Goal: Task Accomplishment & Management: Manage account settings

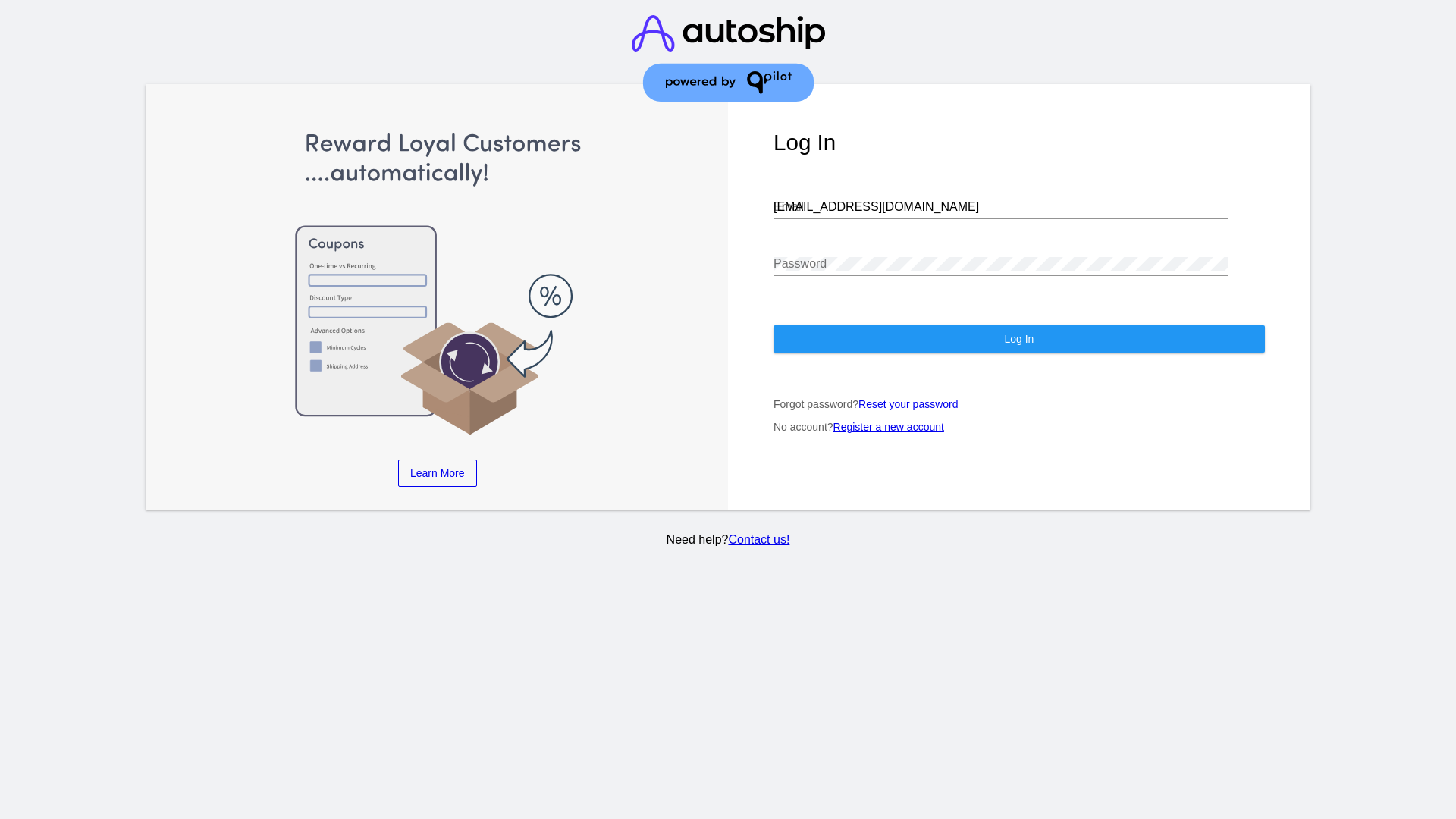
type input "[EMAIL_ADDRESS][DOMAIN_NAME]"
click at [1018, 339] on span "Log In" at bounding box center [1018, 339] width 29 height 12
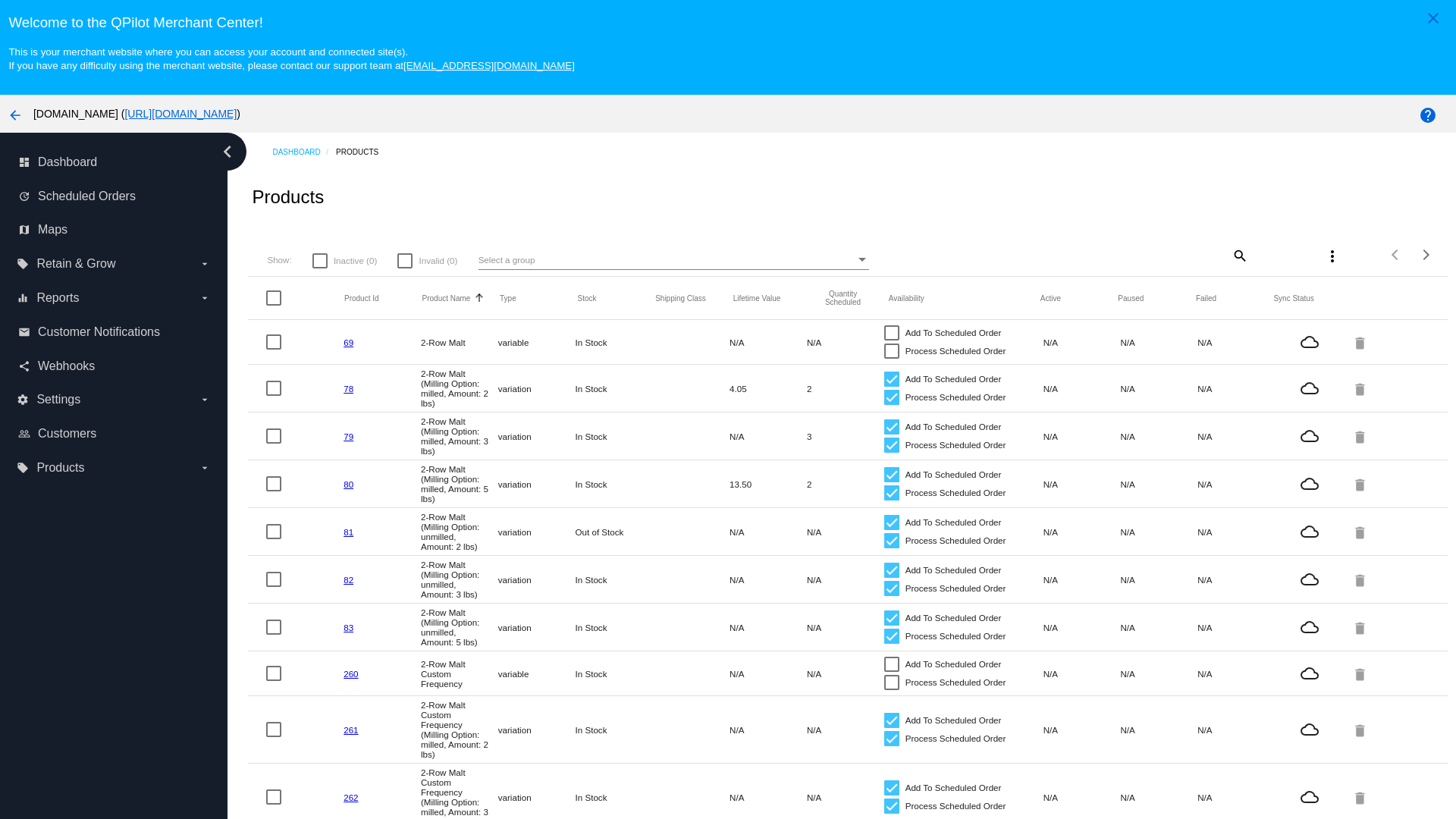
click at [1239, 254] on mat-icon "search" at bounding box center [1239, 254] width 18 height 24
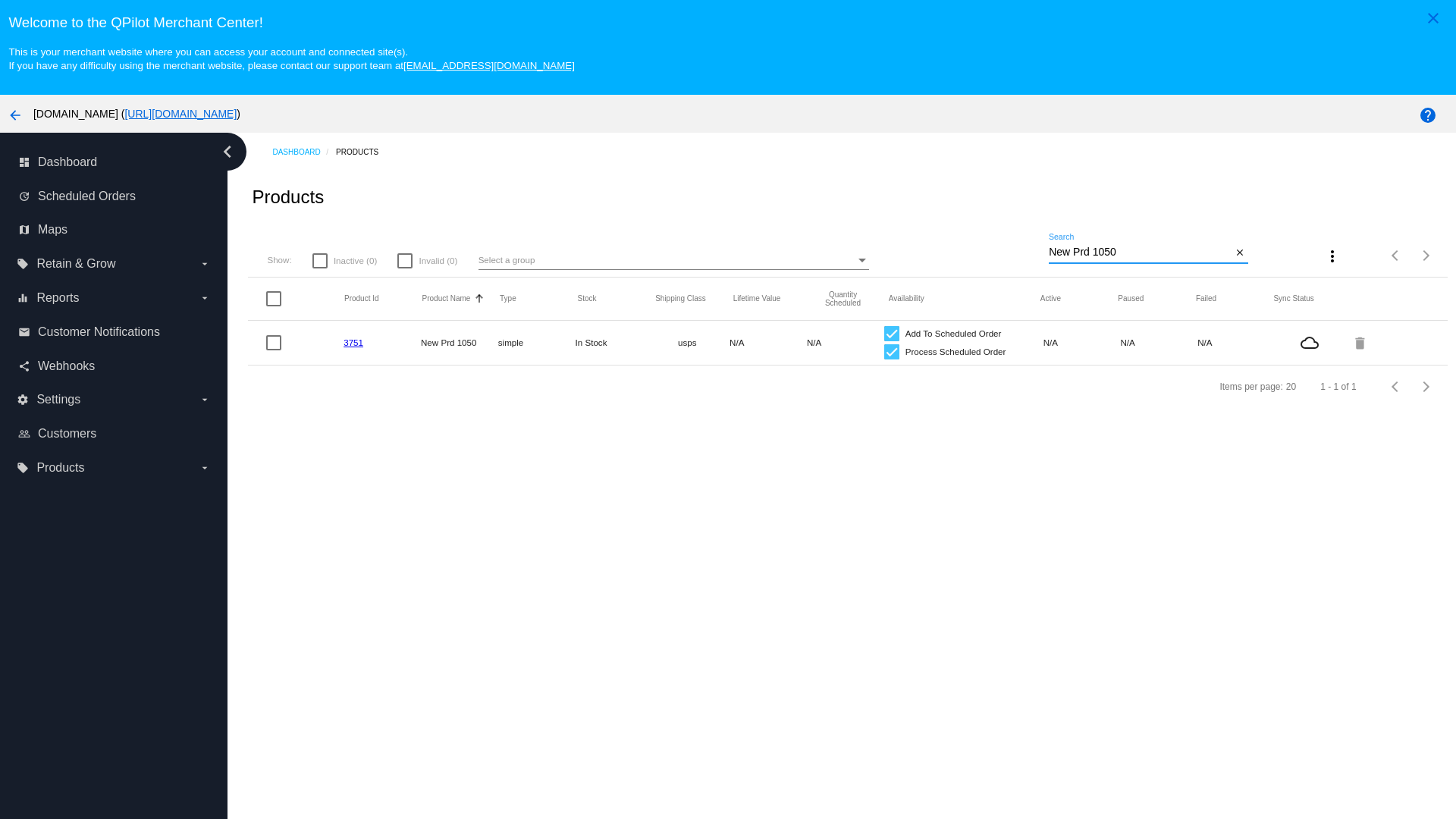
click at [353, 342] on link "3751" at bounding box center [353, 342] width 20 height 9
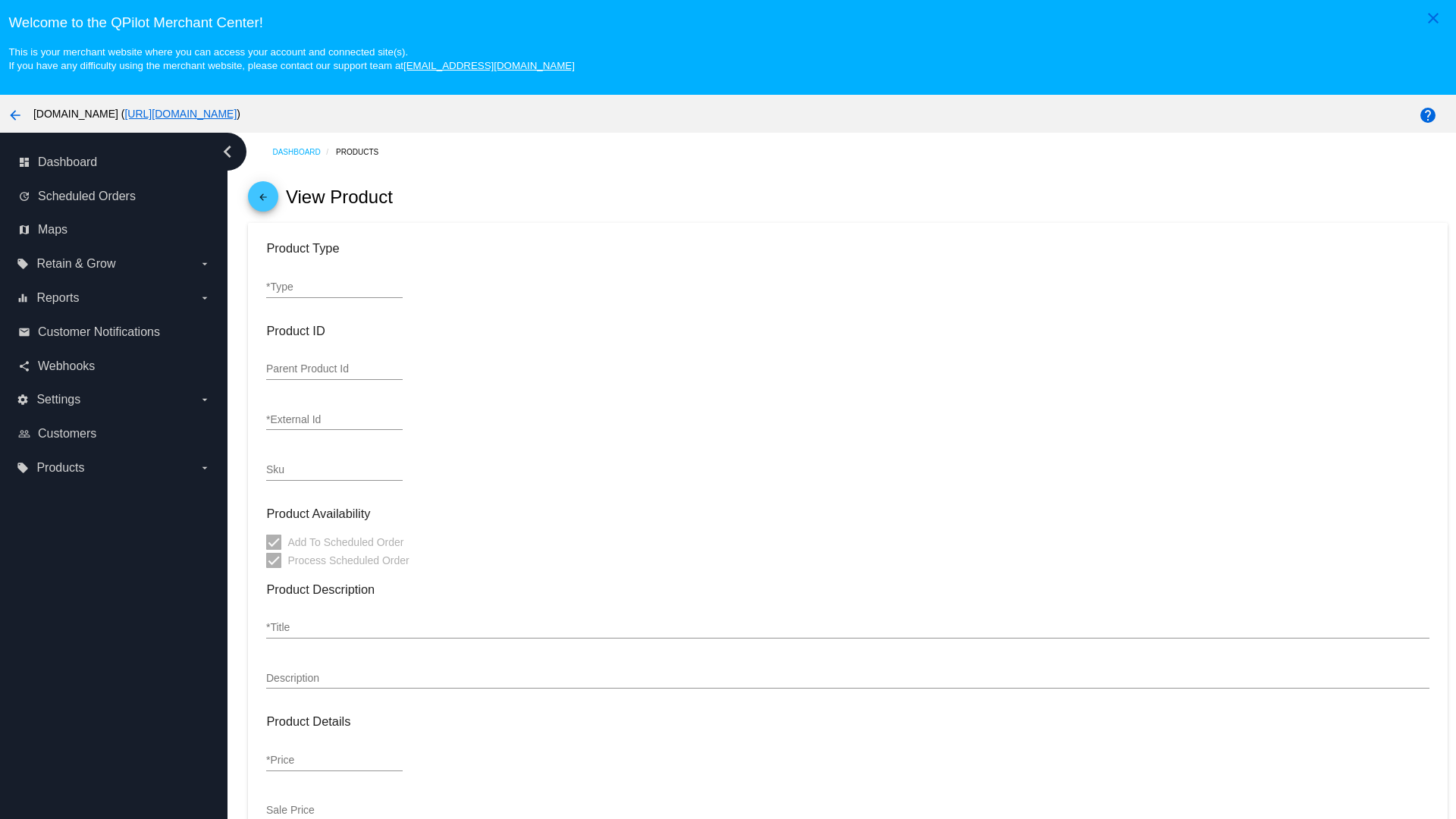
type input "simple"
type input "3751"
type input "new prd for testing"
type input "New Prd 1050"
type input "11"
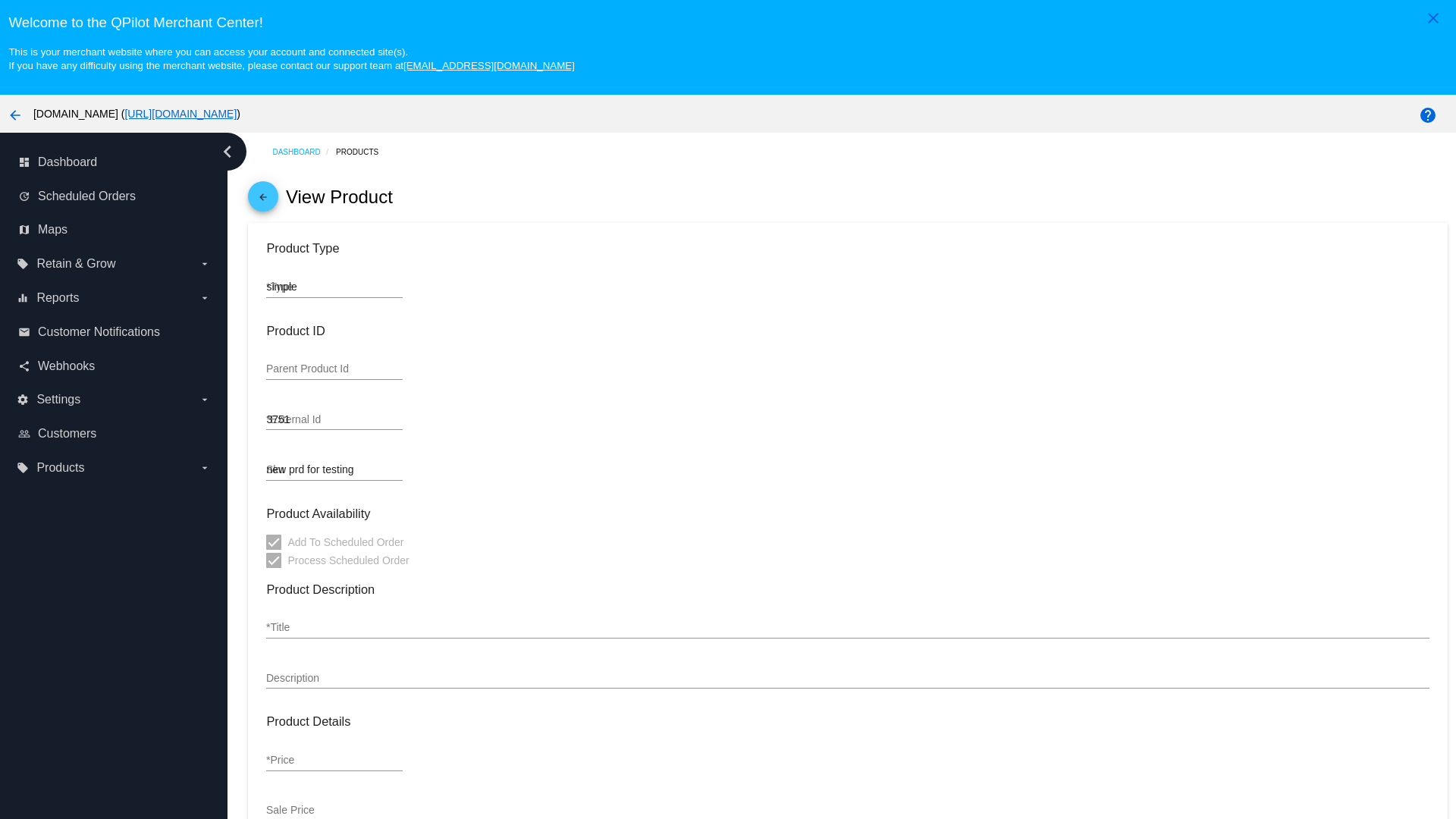
type input "9"
type input "2"
type input "10"
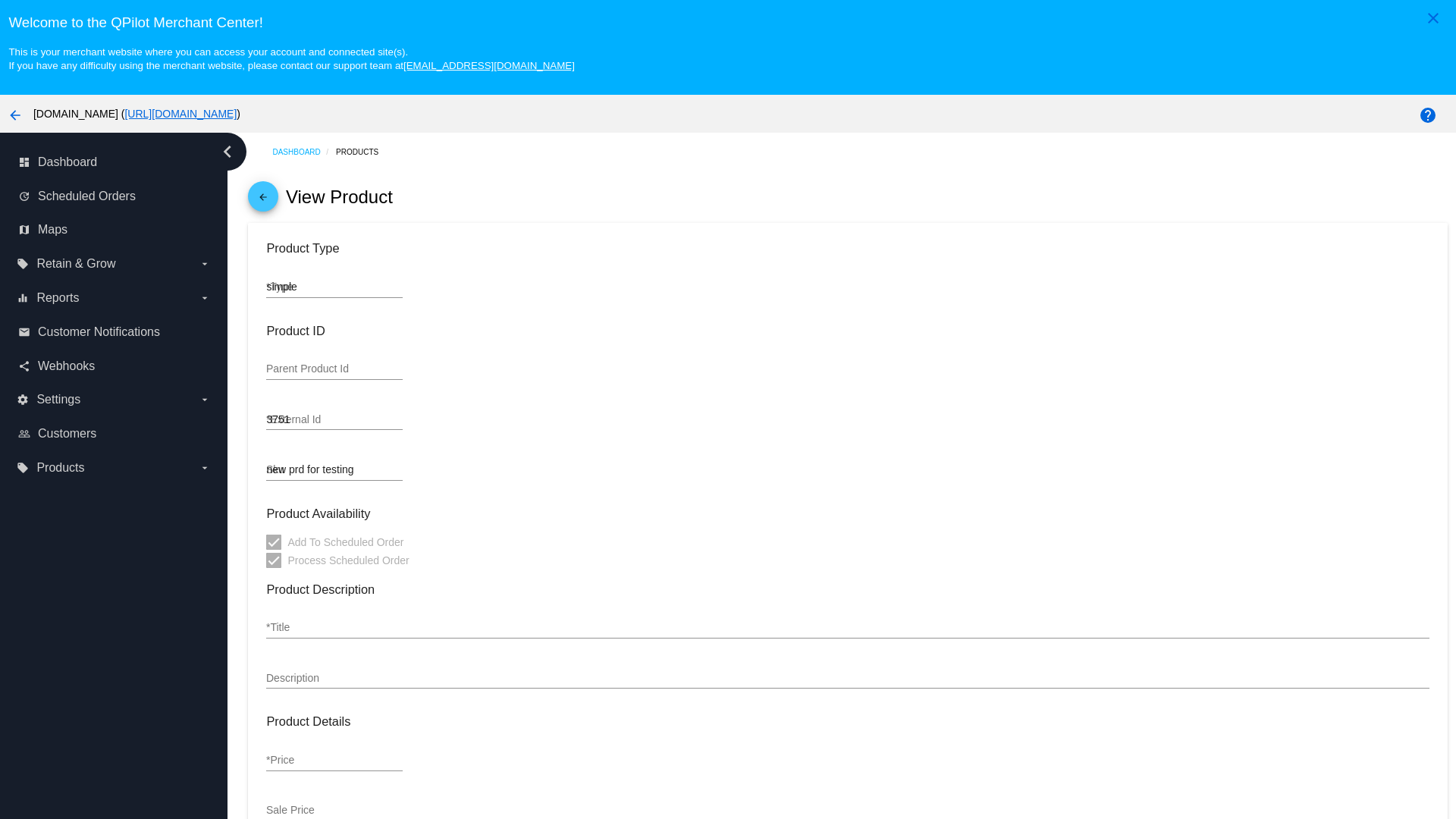
type input "usps"
type input "reduced-rate"
type input "In Stock"
click at [263, 200] on mat-icon "arrow_back" at bounding box center [263, 200] width 18 height 18
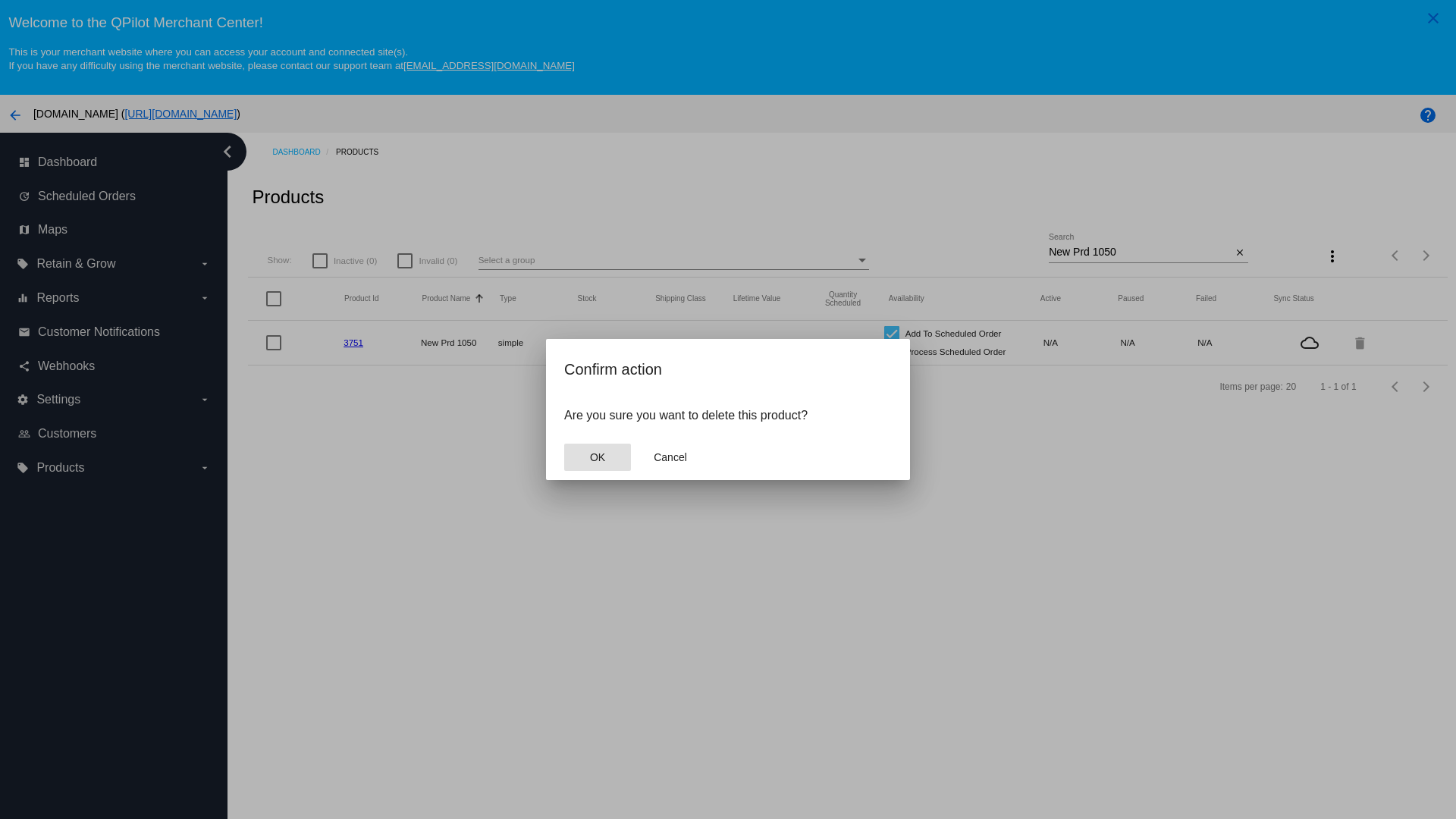
click at [597, 457] on span "OK" at bounding box center [598, 456] width 15 height 12
